Goal: Browse casually

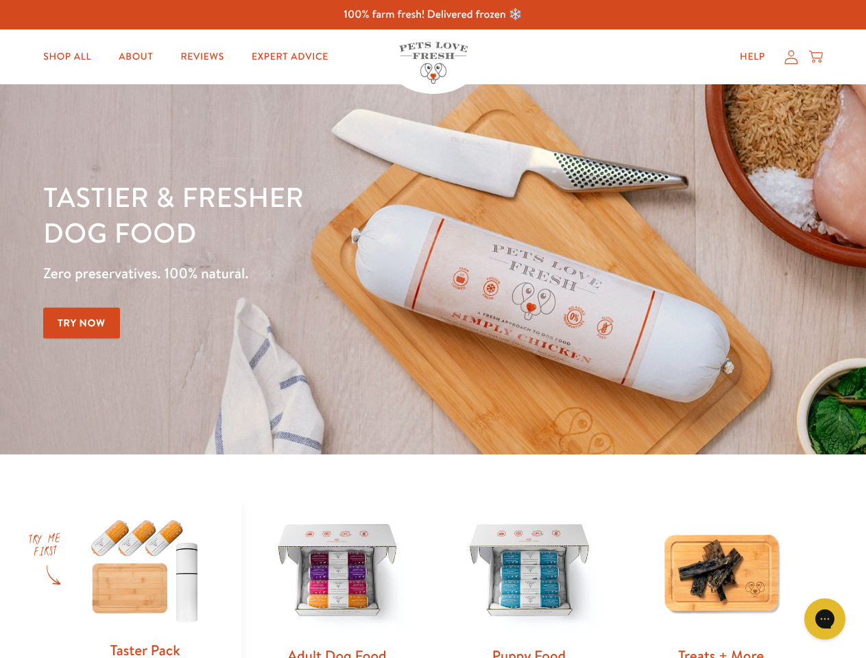
click at [433, 329] on div "Tastier & fresher dog food Zero preservatives. 100% natural. Try Now" at bounding box center [303, 269] width 520 height 181
click at [825, 619] on icon "Gorgias live chat" at bounding box center [824, 618] width 13 height 13
